Goal: Download file/media

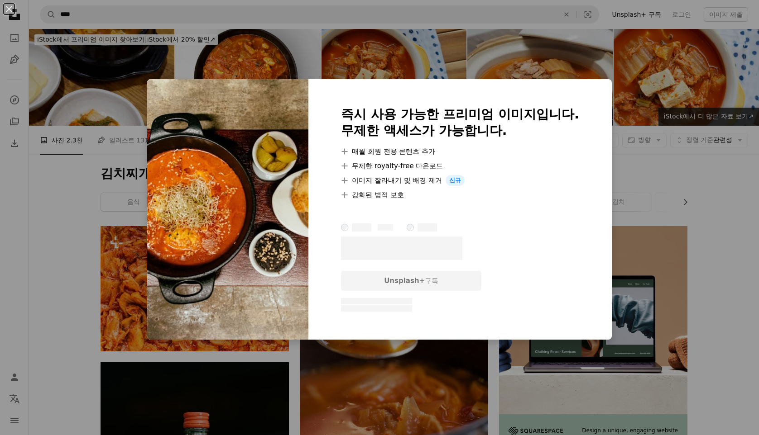
scroll to position [724, 0]
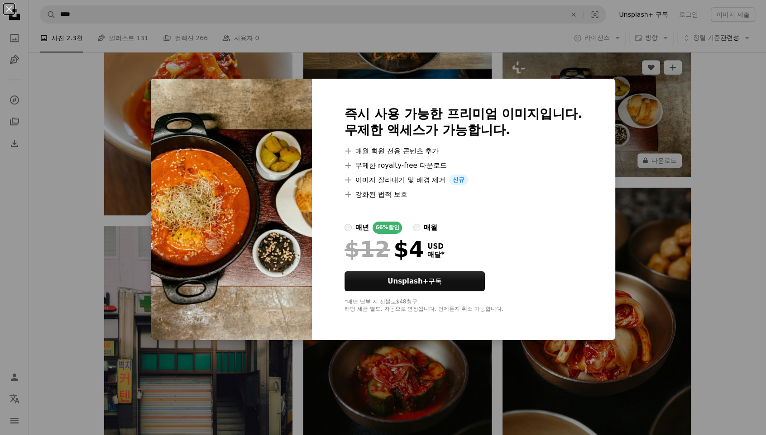
click at [721, 140] on div "An X shape 즉시 사용 가능한 프리미엄 이미지입니다. 무제한 액세스가 가능합니다. A plus sign 매월 회원 전용 콘텐츠 추가 A…" at bounding box center [383, 217] width 766 height 435
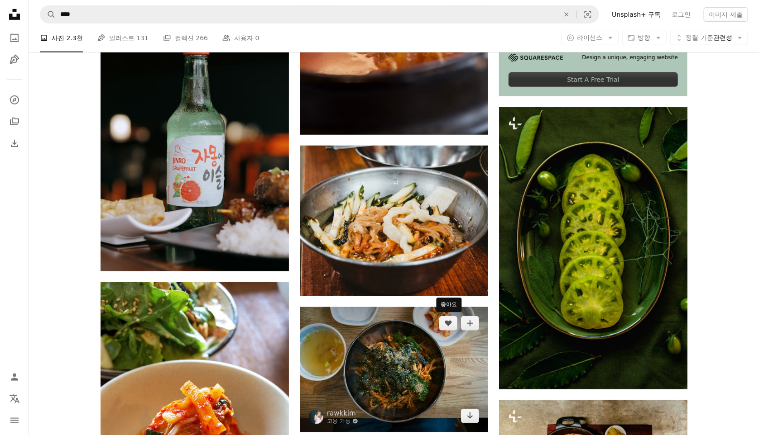
scroll to position [271, 0]
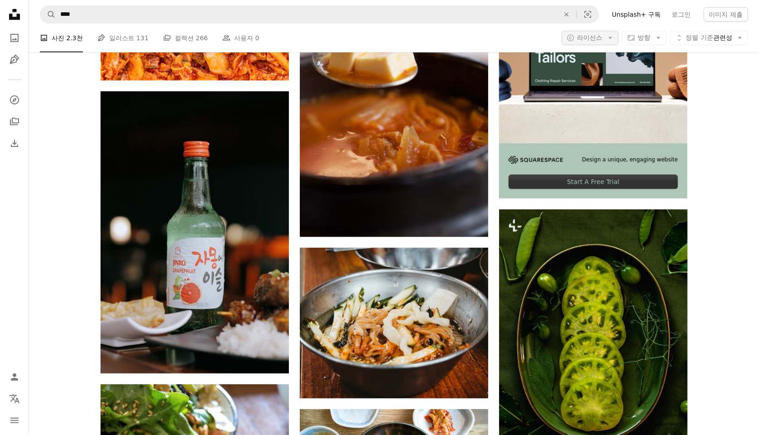
click at [614, 38] on icon "Arrow down" at bounding box center [610, 38] width 8 height 8
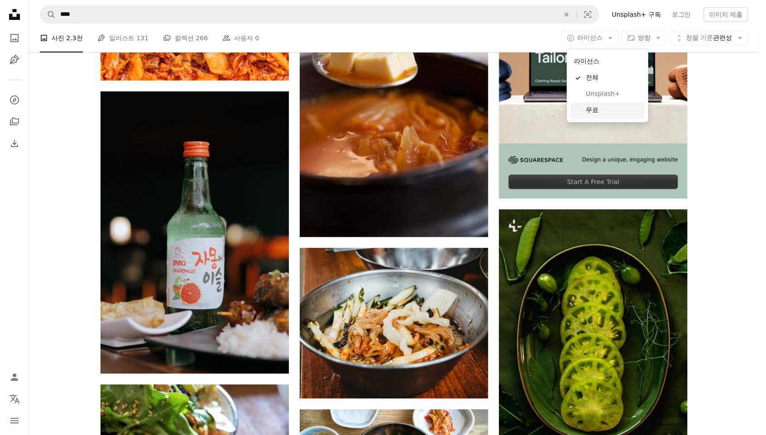
click at [597, 109] on span "무료" at bounding box center [613, 110] width 55 height 9
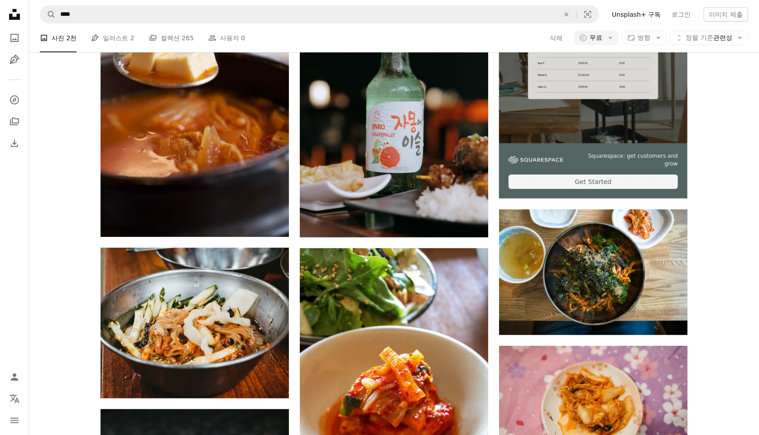
scroll to position [226, 0]
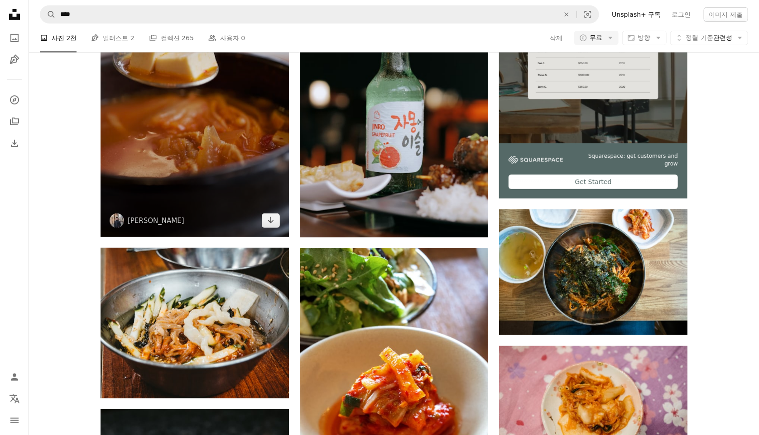
drag, startPoint x: 502, startPoint y: 180, endPoint x: 175, endPoint y: 179, distance: 326.8
drag, startPoint x: 175, startPoint y: 179, endPoint x: 191, endPoint y: 258, distance: 81.0
click at [127, 237] on img at bounding box center [194, 96] width 188 height 282
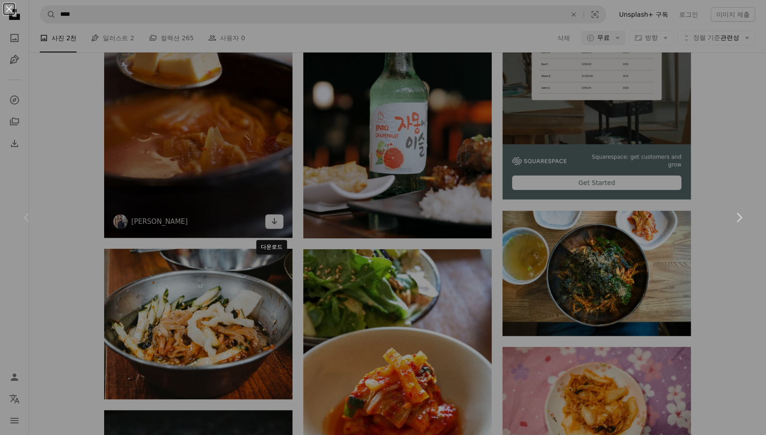
drag, startPoint x: 272, startPoint y: 263, endPoint x: 146, endPoint y: 275, distance: 126.0
click at [272, 263] on div "An X shape Chevron left Chevron right" at bounding box center [383, 217] width 766 height 435
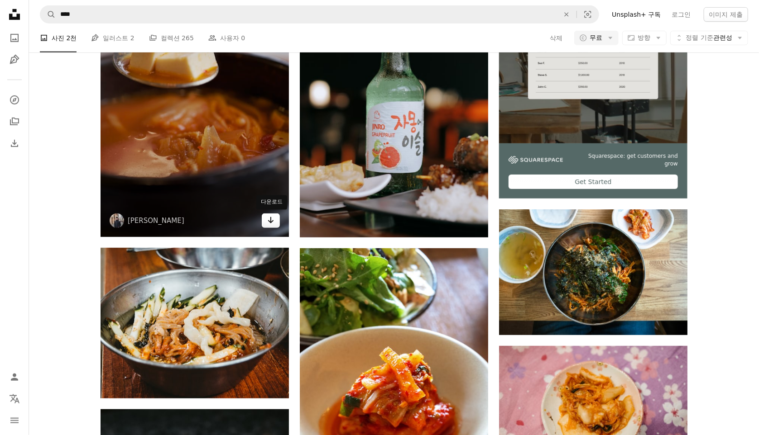
click at [270, 226] on icon "Arrow pointing down" at bounding box center [270, 220] width 7 height 11
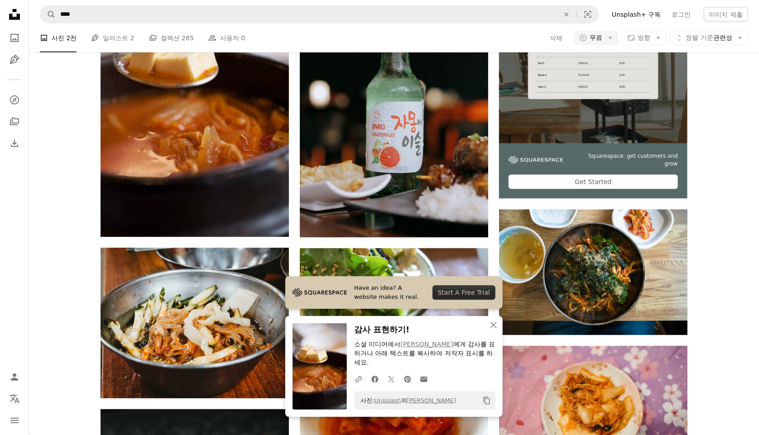
drag, startPoint x: 745, startPoint y: 91, endPoint x: 737, endPoint y: 92, distance: 8.2
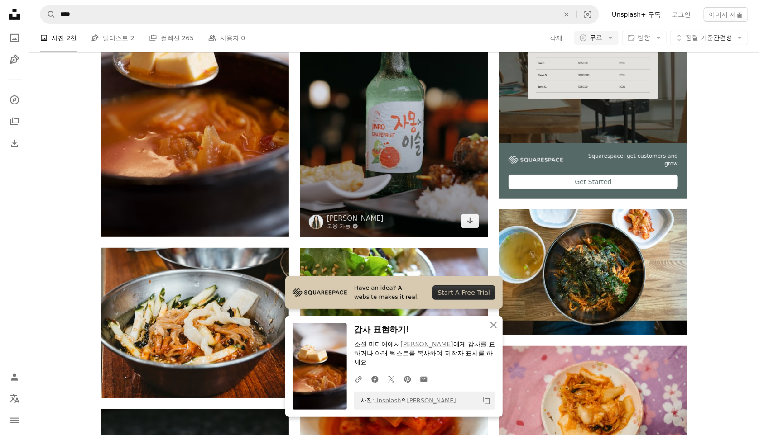
scroll to position [362, 0]
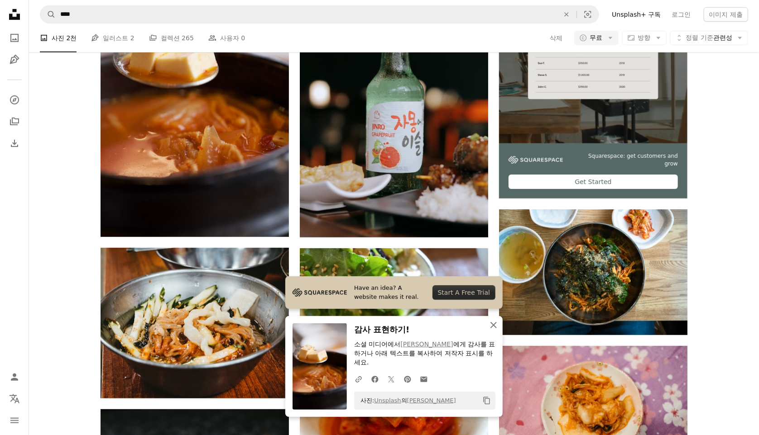
click at [499, 334] on button "An X shape 닫기" at bounding box center [493, 325] width 18 height 18
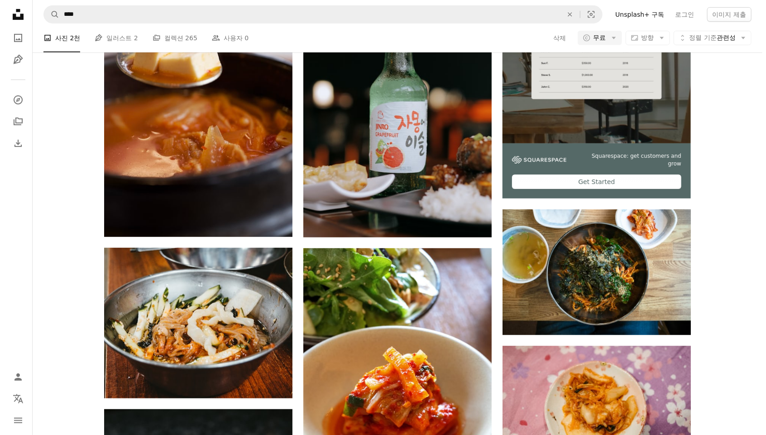
scroll to position [0, 0]
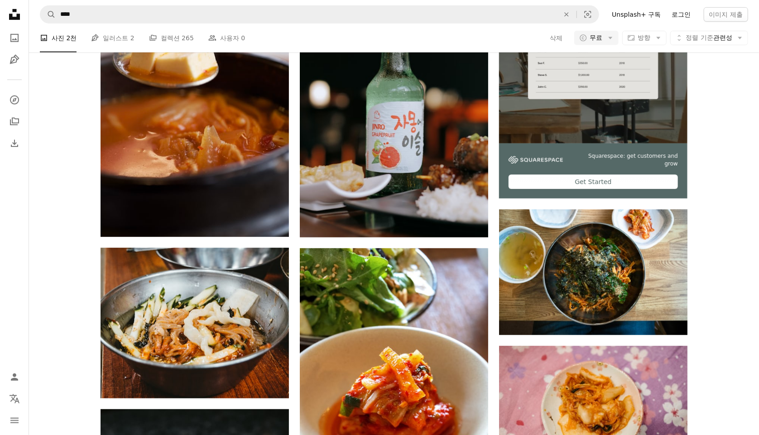
click at [688, 18] on link "로그인" at bounding box center [681, 14] width 30 height 14
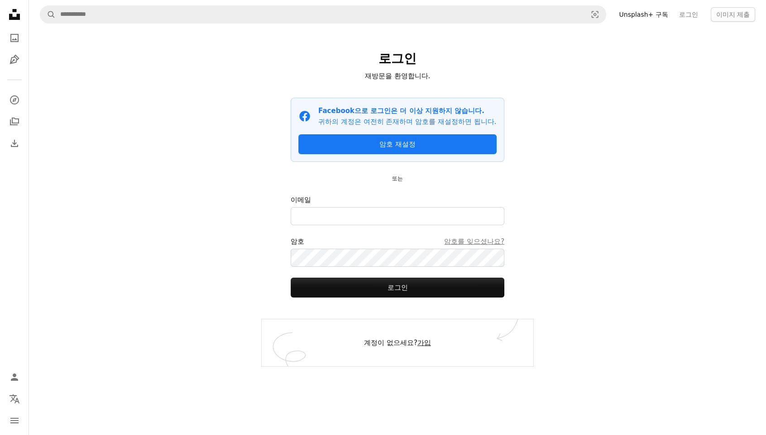
click at [419, 344] on link "가입" at bounding box center [424, 343] width 14 height 8
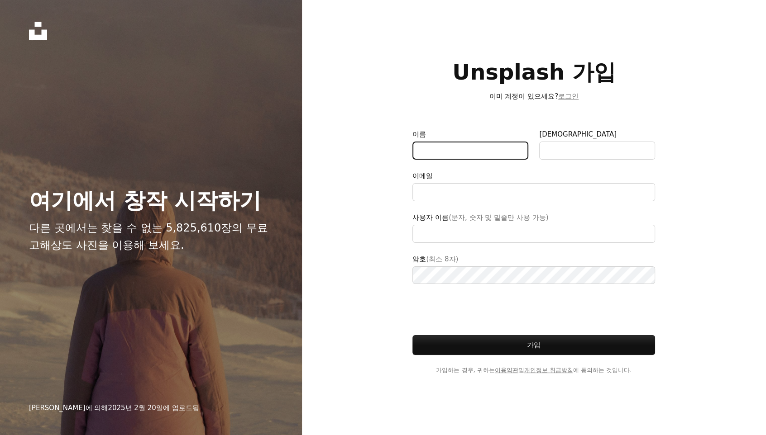
click at [470, 152] on input "이름" at bounding box center [470, 151] width 116 height 18
type input "*"
type input "**"
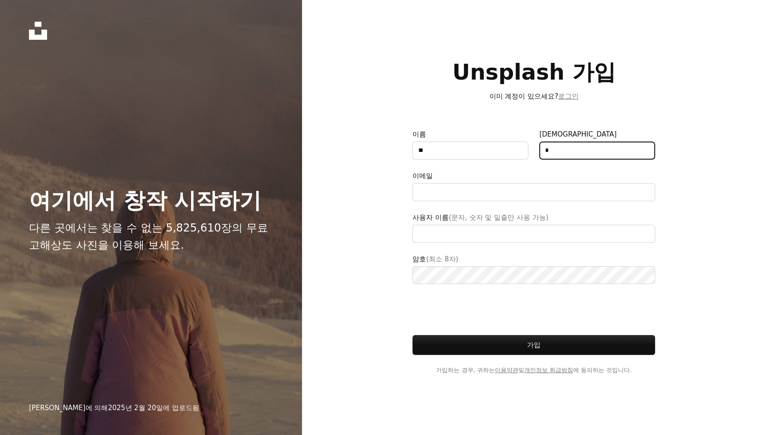
type input "*"
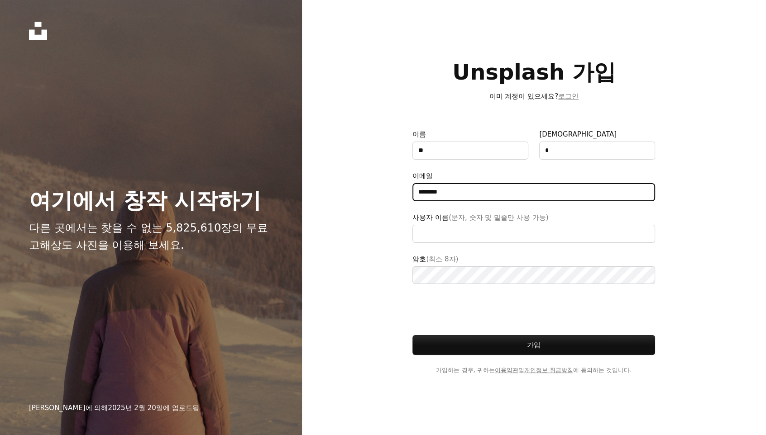
type input "*********"
type input "**********"
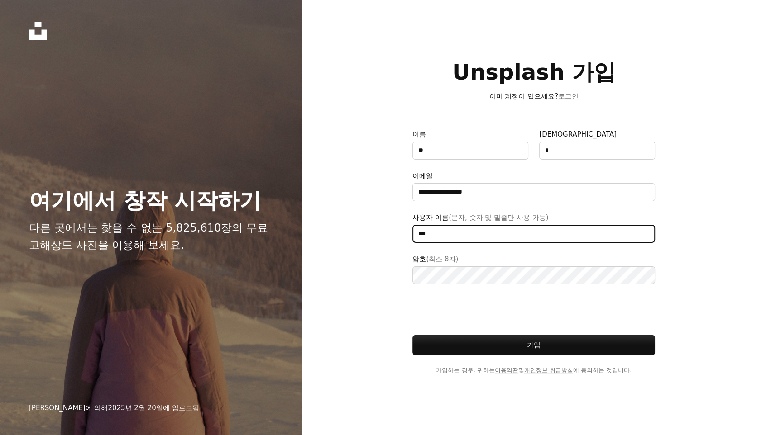
type input "***"
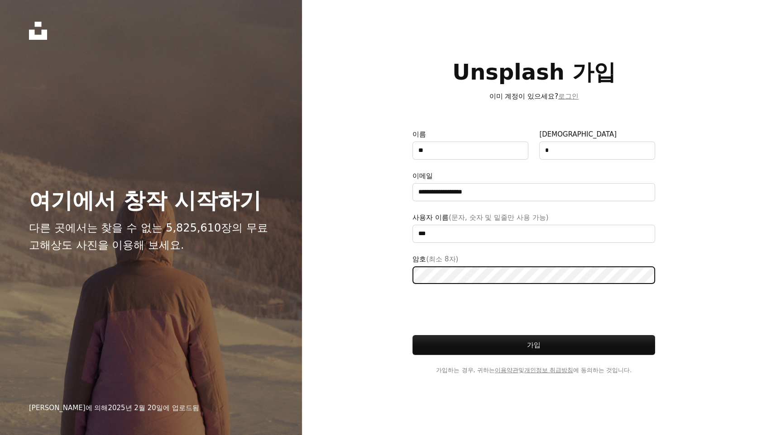
click at [412, 335] on button "가입" at bounding box center [533, 345] width 243 height 20
